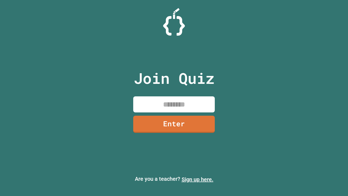
click at [197, 179] on link "Sign up here." at bounding box center [198, 179] width 32 height 7
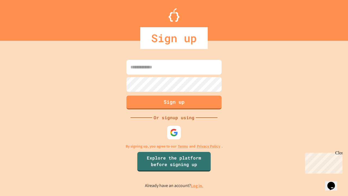
click at [197, 185] on link "Log in." at bounding box center [197, 186] width 13 height 6
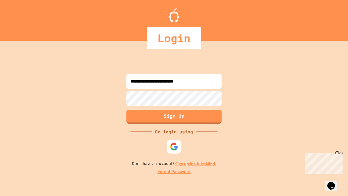
type input "**********"
